Goal: Information Seeking & Learning: Learn about a topic

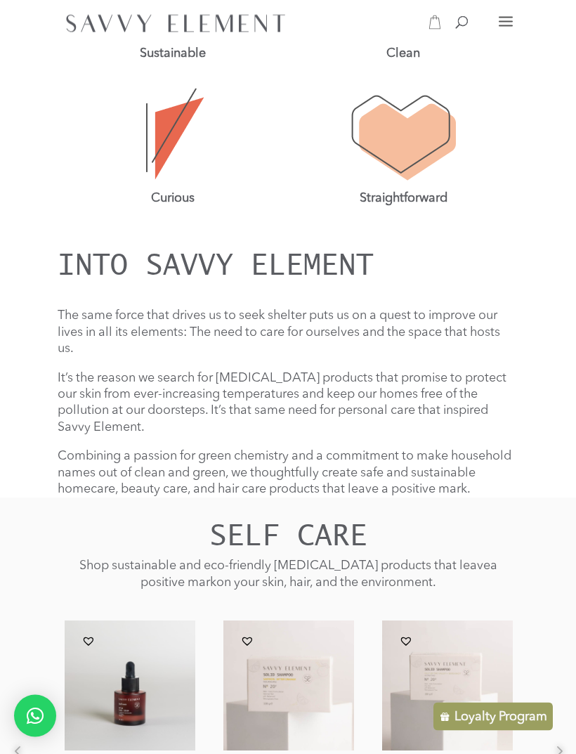
scroll to position [737, 0]
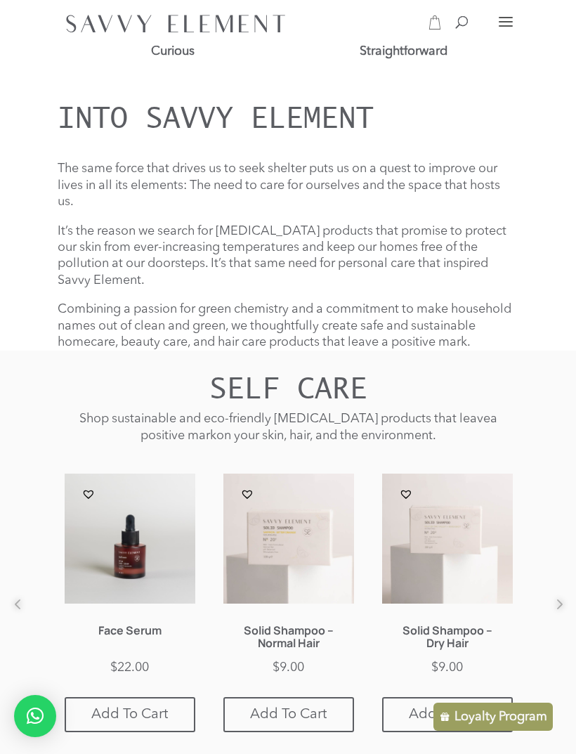
click at [79, 174] on p "The same force that drives us to seek shelter puts us on a quest to improve our…" at bounding box center [288, 192] width 461 height 62
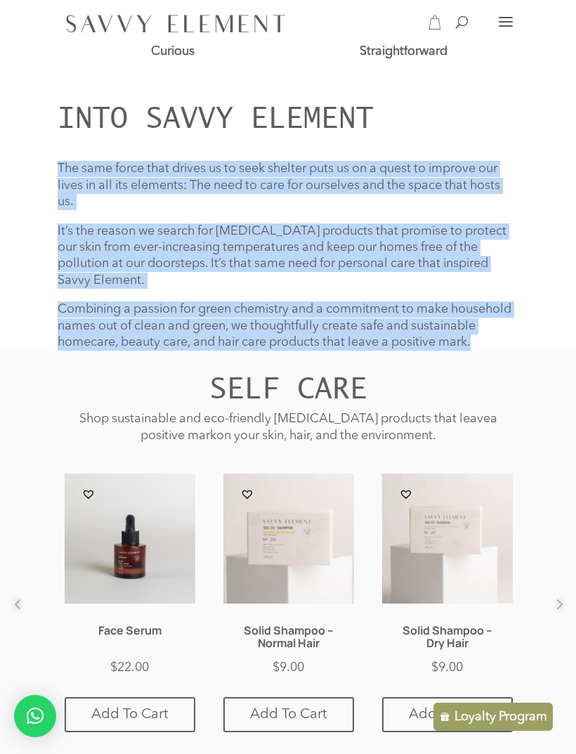
copy div "The same force that drives us to seek shelter puts us on a quest to improve our…"
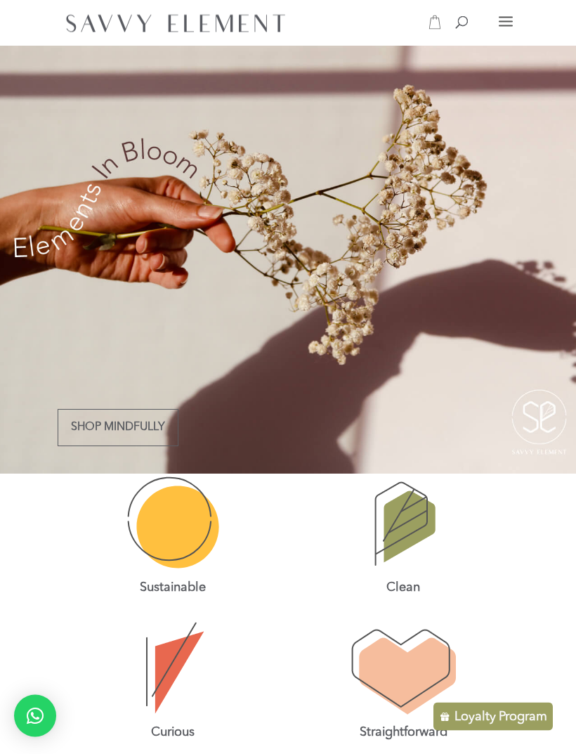
scroll to position [0, 0]
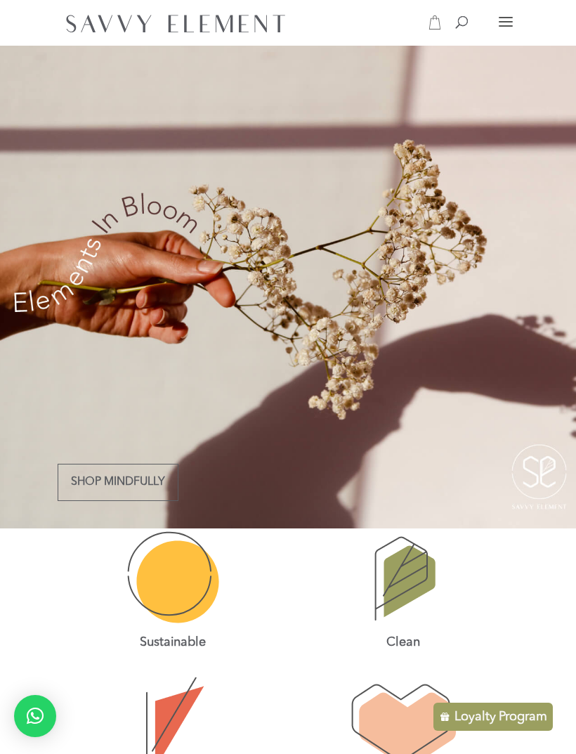
click at [506, 19] on div at bounding box center [506, 22] width 14 height 10
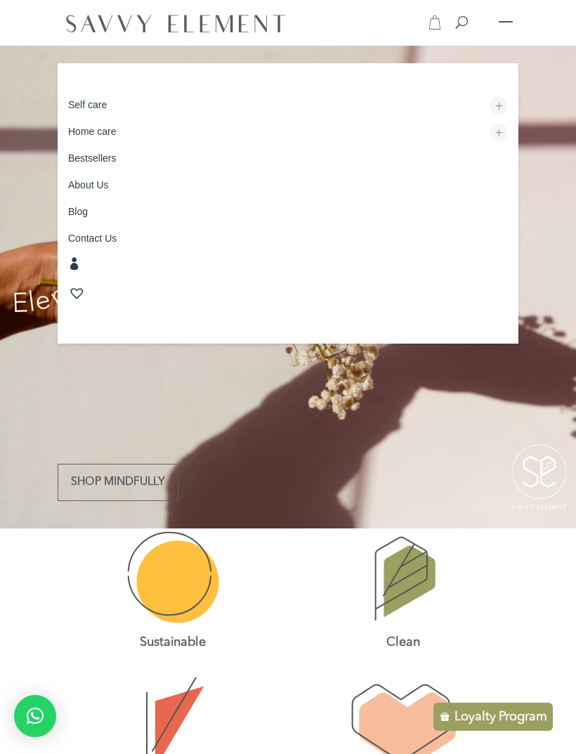
click at [191, 124] on link "Home care" at bounding box center [288, 131] width 461 height 23
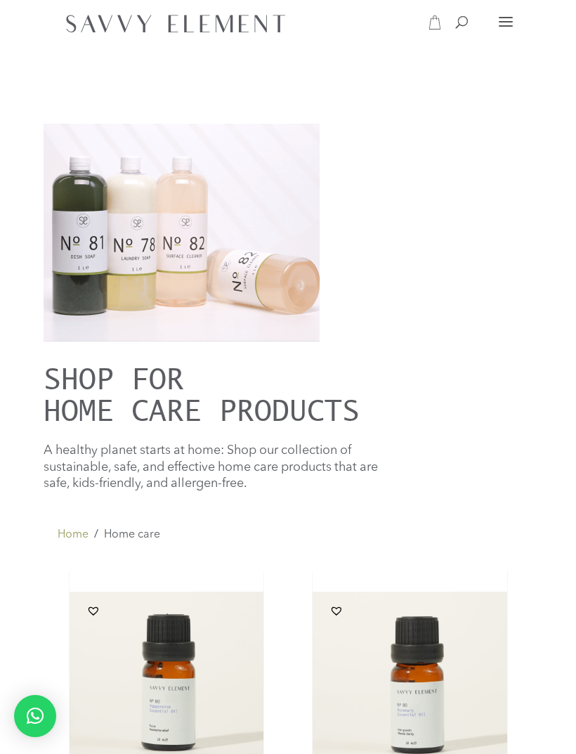
click at [67, 454] on p "A healthy planet starts at home: Shop our collection of sustainable, safe, and …" at bounding box center [220, 467] width 353 height 49
click at [60, 449] on p "A healthy planet starts at home: Shop our collection of sustainable, safe, and …" at bounding box center [220, 467] width 353 height 49
click at [62, 453] on p "A healthy planet starts at home: Shop our collection of sustainable, safe, and …" at bounding box center [220, 467] width 353 height 49
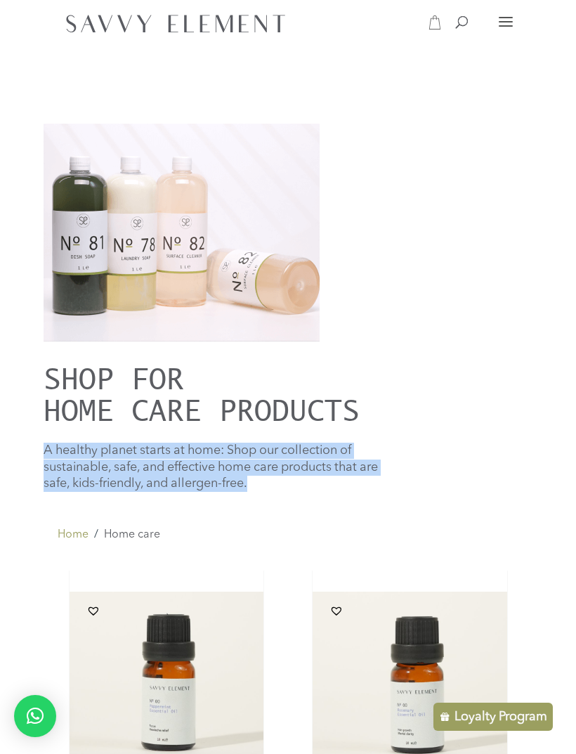
copy p "A healthy planet starts at home: Shop our collection of sustainable, safe, and …"
